Goal: Transaction & Acquisition: Obtain resource

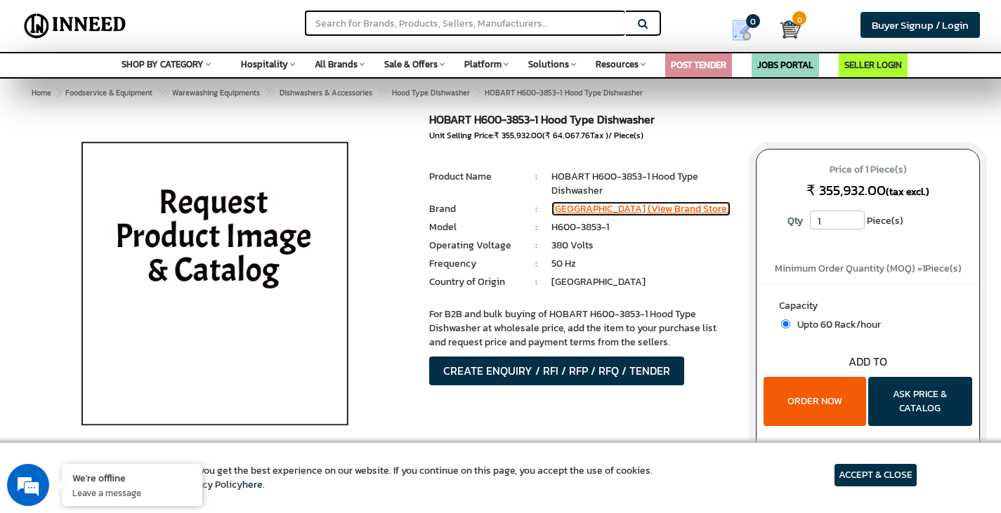
click at [574, 214] on link "[GEOGRAPHIC_DATA] (View Brand Store)" at bounding box center [640, 209] width 179 height 15
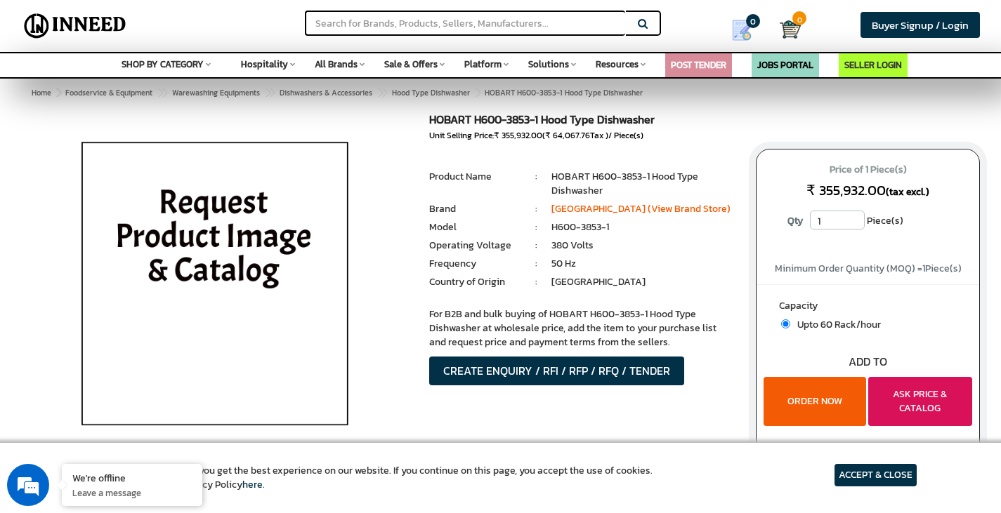
click at [940, 414] on button "ASK PRICE & CATALOG" at bounding box center [920, 401] width 104 height 49
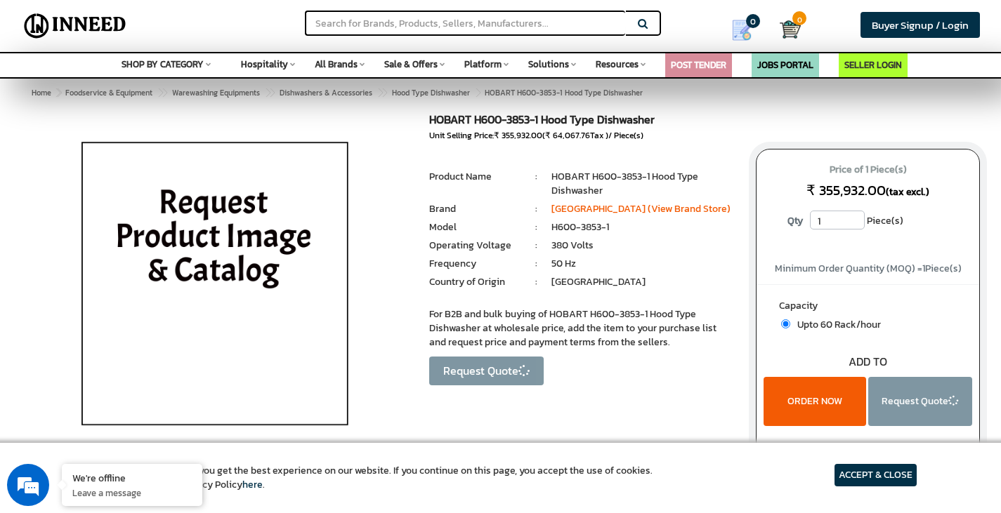
click at [882, 477] on article "ACCEPT & CLOSE" at bounding box center [875, 475] width 82 height 22
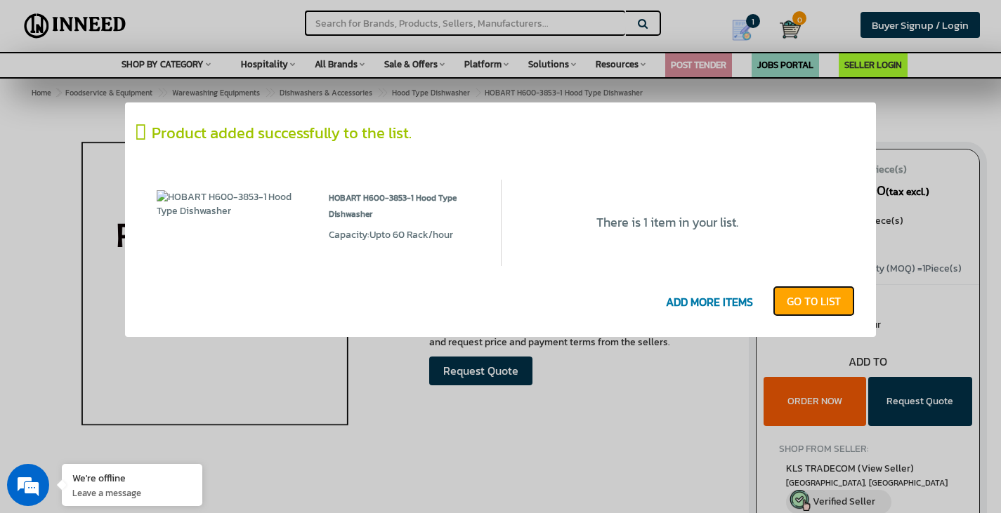
click at [803, 310] on link "GO T0 LIST" at bounding box center [814, 301] width 82 height 31
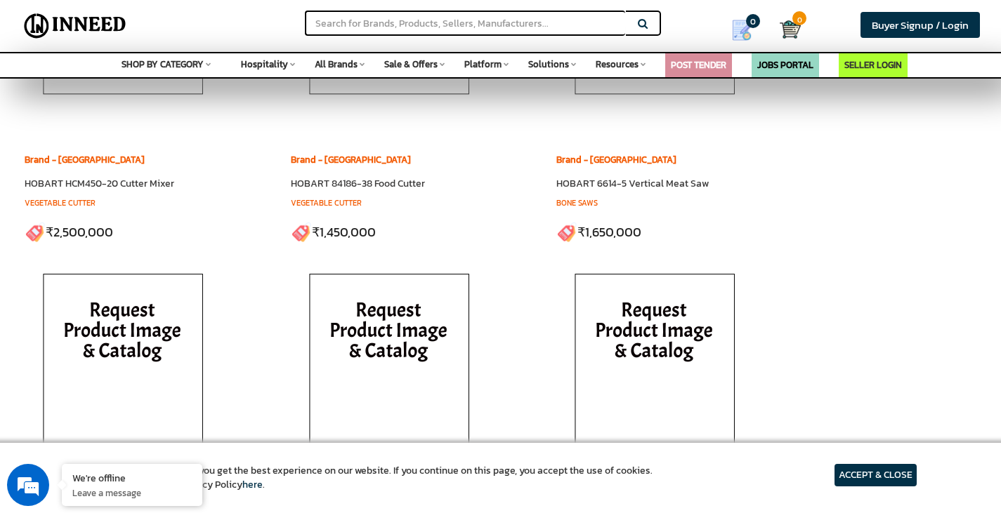
scroll to position [1334, 0]
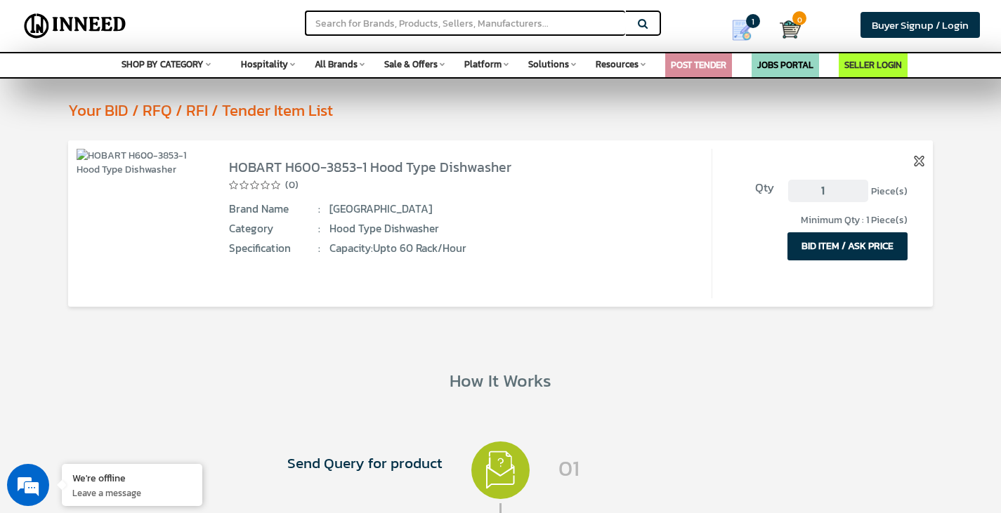
click at [841, 249] on button "BID ITEM / ASK PRICE" at bounding box center [847, 246] width 120 height 28
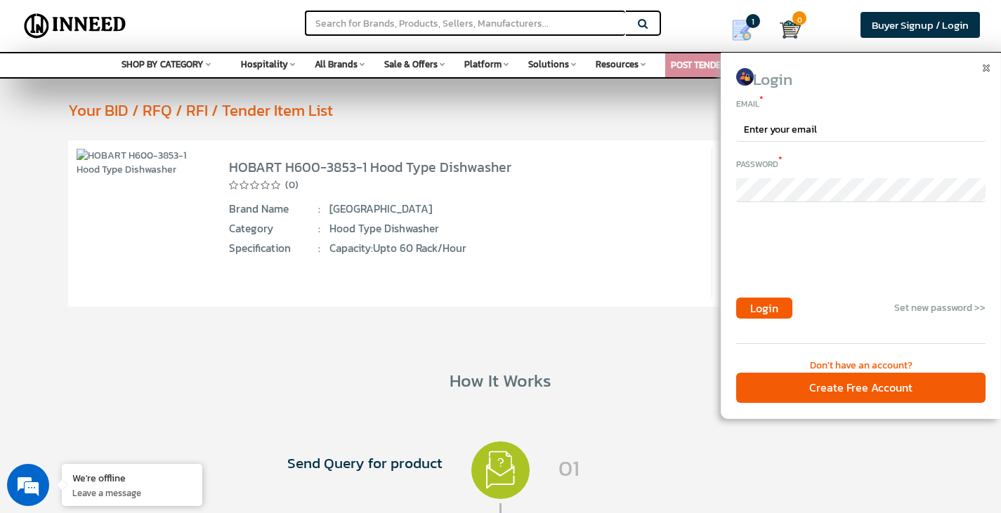
click at [985, 67] on img at bounding box center [986, 68] width 7 height 7
